Goal: Complete application form

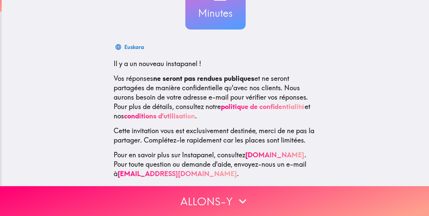
scroll to position [76, 0]
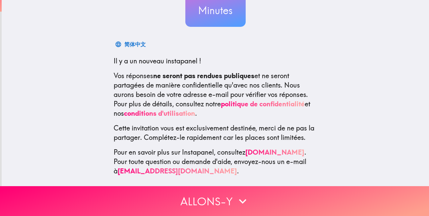
click at [218, 206] on button "Allons-y" at bounding box center [214, 201] width 429 height 30
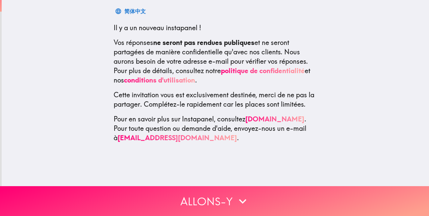
scroll to position [0, 0]
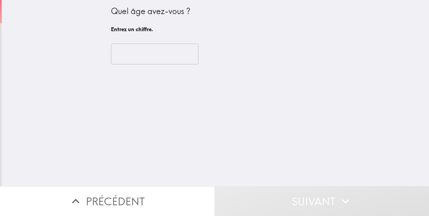
click at [165, 63] on input "number" at bounding box center [155, 54] width 88 height 21
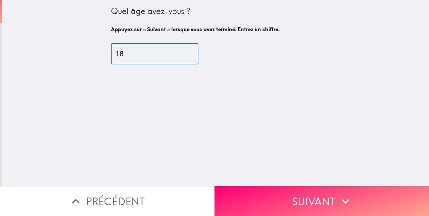
type input "18"
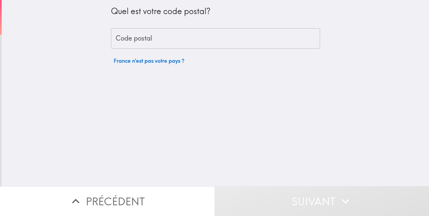
click at [201, 41] on input "Code postal" at bounding box center [215, 38] width 209 height 21
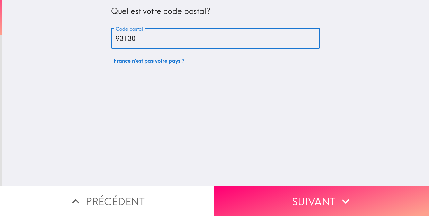
type input "93130"
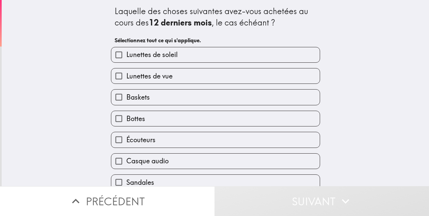
click at [242, 70] on label "Lunettes de vue" at bounding box center [215, 75] width 209 height 15
click at [126, 70] on input "Lunettes de vue" at bounding box center [118, 75] width 15 height 15
checkbox input "true"
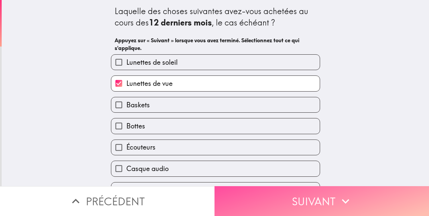
click at [325, 198] on button "Suivant" at bounding box center [322, 201] width 215 height 30
